Goal: Navigation & Orientation: Find specific page/section

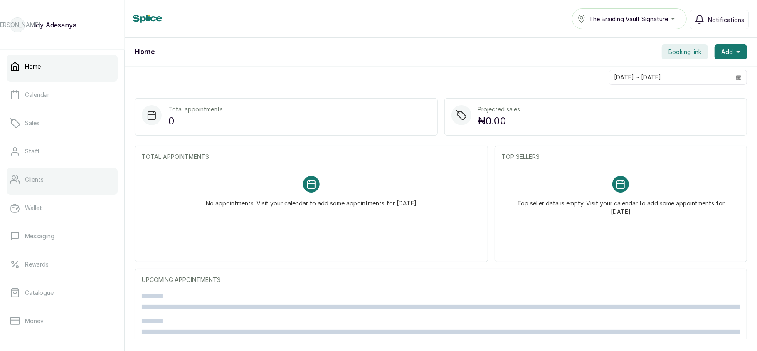
scroll to position [120, 0]
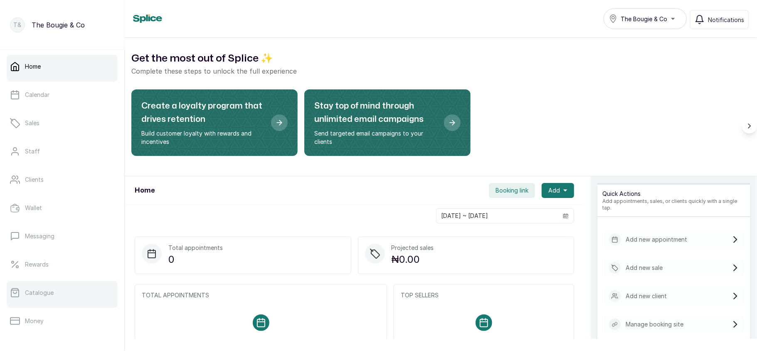
click at [62, 288] on link "Catalogue" at bounding box center [62, 292] width 111 height 23
